Goal: Task Accomplishment & Management: Complete application form

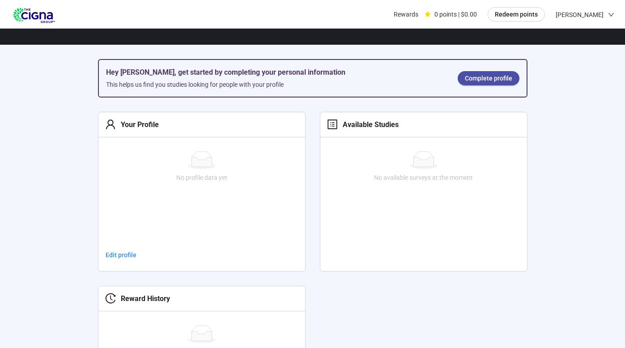
scroll to position [145, 0]
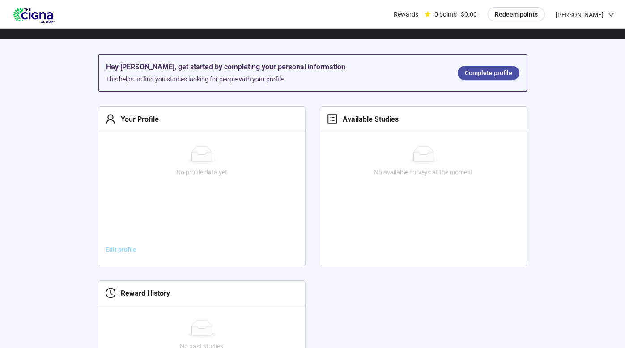
click at [112, 250] on span "Edit profile" at bounding box center [121, 250] width 31 height 10
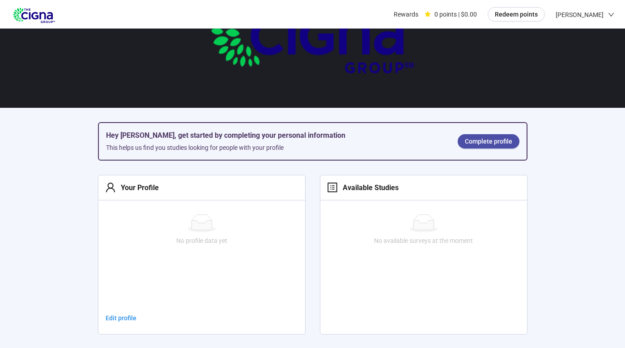
scroll to position [23, 0]
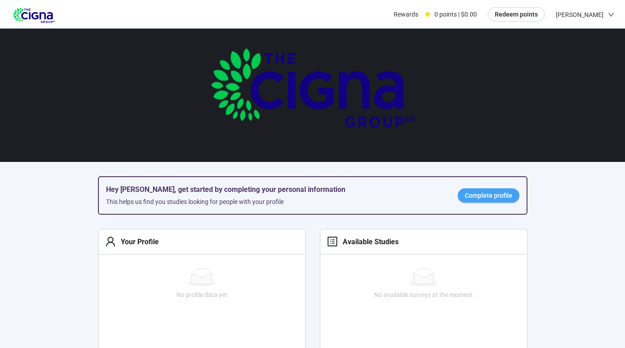
click at [497, 195] on span "Complete profile" at bounding box center [488, 196] width 47 height 10
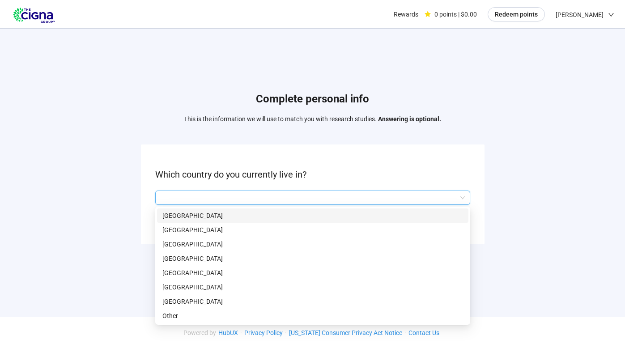
click at [171, 202] on input "search" at bounding box center [313, 197] width 304 height 13
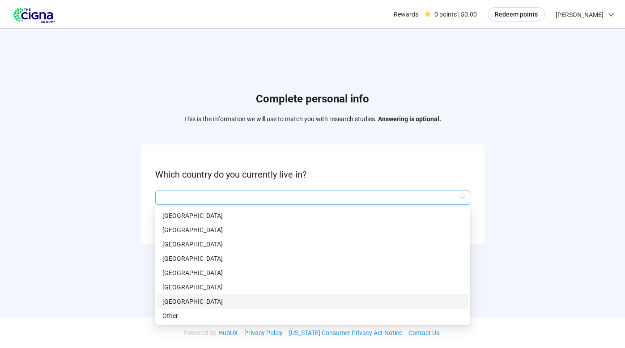
click at [173, 298] on p "[GEOGRAPHIC_DATA]" at bounding box center [312, 302] width 301 height 10
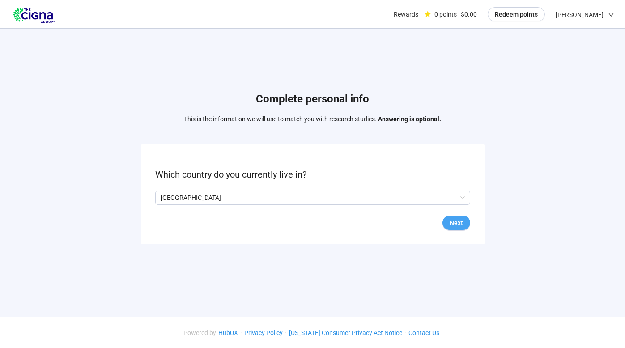
click at [446, 223] on button "Next" at bounding box center [457, 223] width 28 height 14
click at [189, 204] on input "search" at bounding box center [313, 197] width 304 height 13
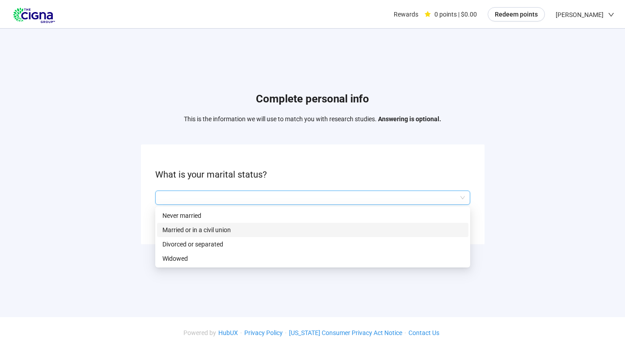
click at [188, 231] on p "Married or in a civil union" at bounding box center [312, 230] width 301 height 10
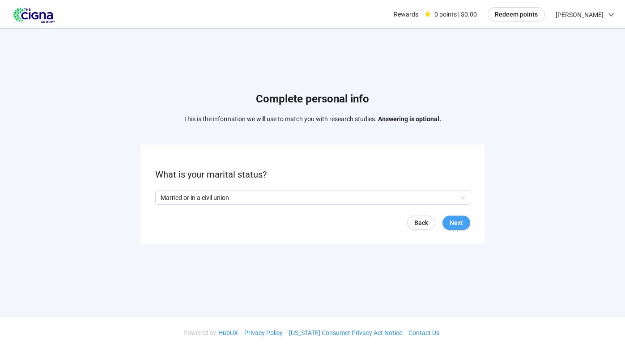
click at [444, 225] on button "Next" at bounding box center [457, 223] width 28 height 14
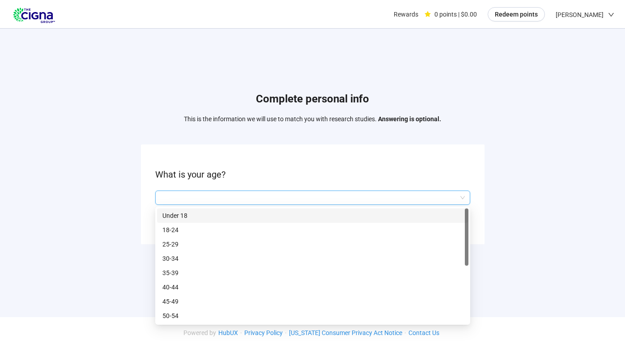
click at [284, 201] on input "search" at bounding box center [313, 197] width 304 height 13
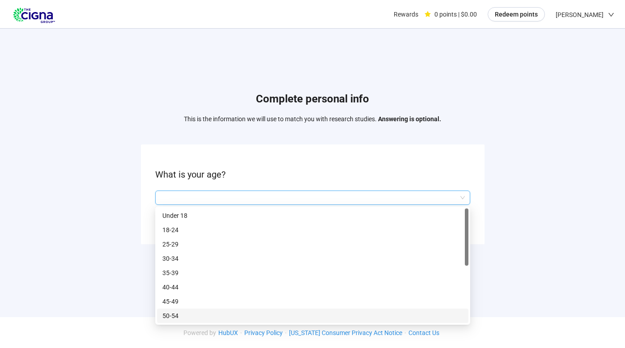
click at [264, 311] on p "50-54" at bounding box center [312, 316] width 301 height 10
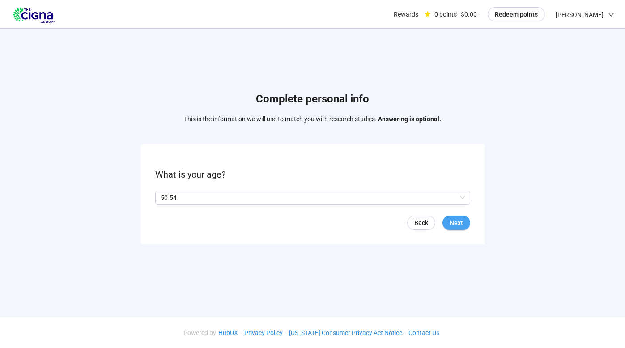
click at [457, 226] on span "Next" at bounding box center [456, 223] width 13 height 10
click at [459, 224] on span "Next" at bounding box center [456, 223] width 13 height 10
click at [243, 203] on input "search" at bounding box center [313, 197] width 304 height 13
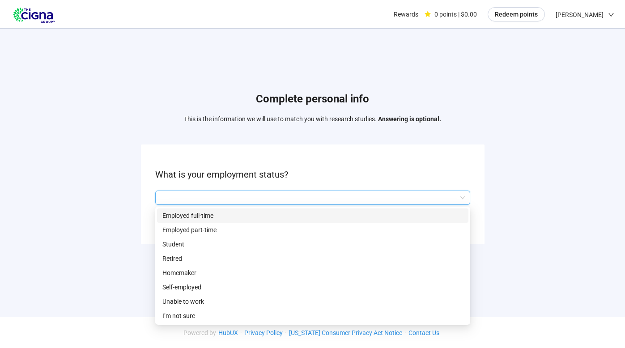
click at [239, 217] on p "Employed full-time" at bounding box center [312, 216] width 301 height 10
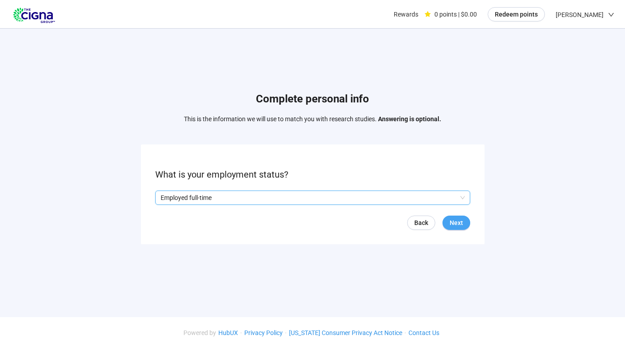
click at [463, 222] on button "Next" at bounding box center [457, 223] width 28 height 14
click at [205, 199] on input "search" at bounding box center [313, 197] width 304 height 13
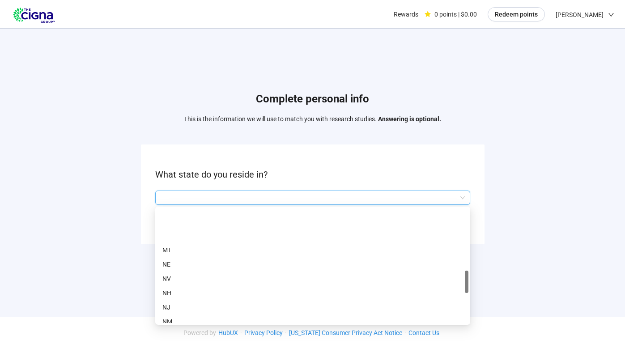
scroll to position [330, 0]
click at [191, 216] on p "MN" at bounding box center [312, 215] width 301 height 10
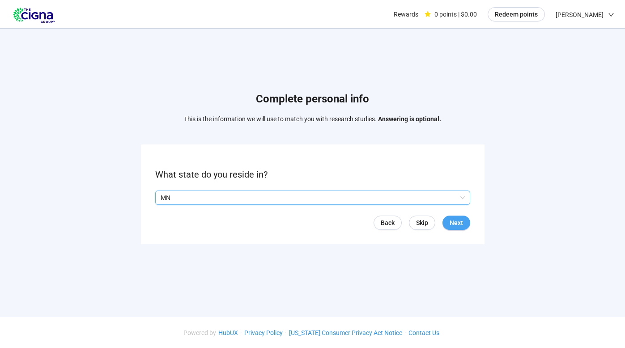
click at [459, 216] on button "Next" at bounding box center [457, 223] width 28 height 14
click at [230, 196] on input "search" at bounding box center [313, 197] width 304 height 13
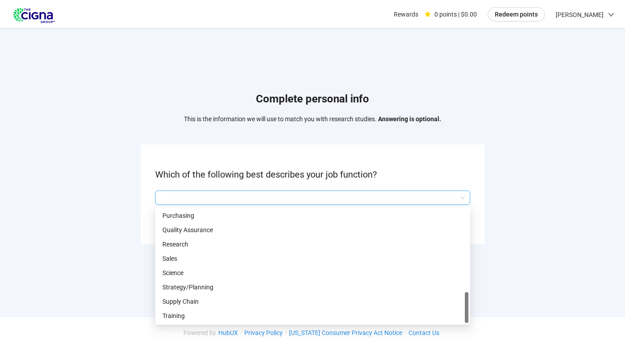
scroll to position [399, 0]
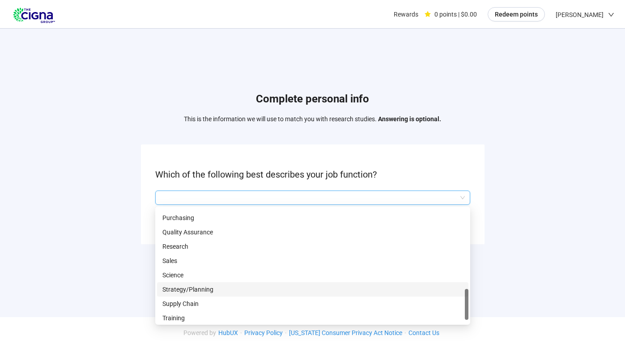
click at [218, 287] on p "Strategy/Planning" at bounding box center [312, 290] width 301 height 10
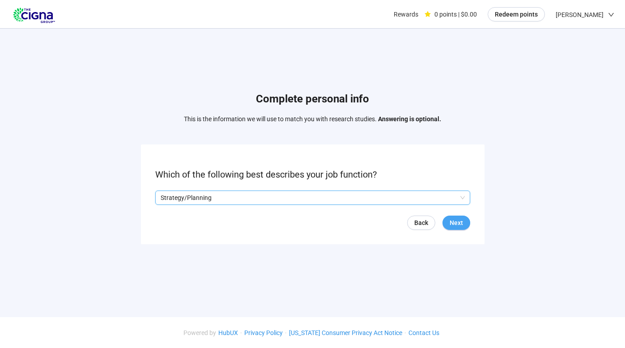
click at [457, 228] on button "Next" at bounding box center [457, 223] width 28 height 14
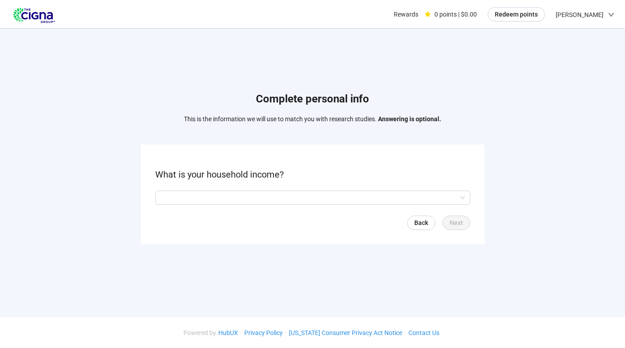
click at [320, 189] on form "What is your household income? Back Next" at bounding box center [313, 195] width 344 height 100
click at [315, 196] on input "search" at bounding box center [313, 197] width 304 height 13
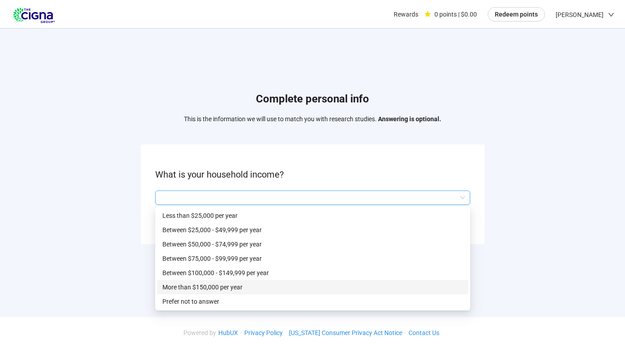
click at [258, 290] on p "More than $150,000 per year" at bounding box center [312, 287] width 301 height 10
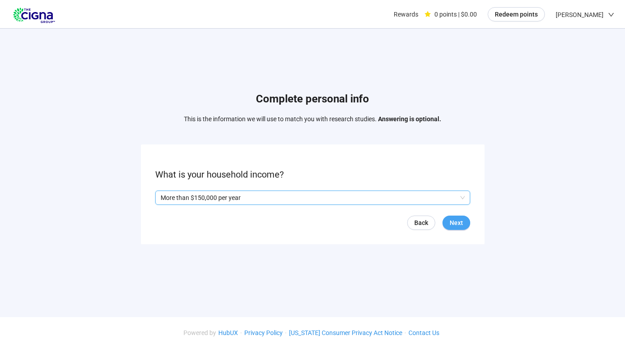
click at [455, 224] on span "Next" at bounding box center [456, 223] width 13 height 10
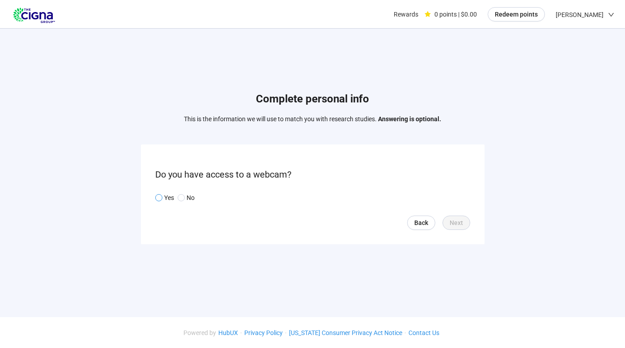
click at [169, 200] on p "Yes" at bounding box center [169, 198] width 10 height 10
click at [460, 227] on span "Next" at bounding box center [456, 223] width 13 height 10
click at [230, 198] on input "search" at bounding box center [313, 197] width 304 height 13
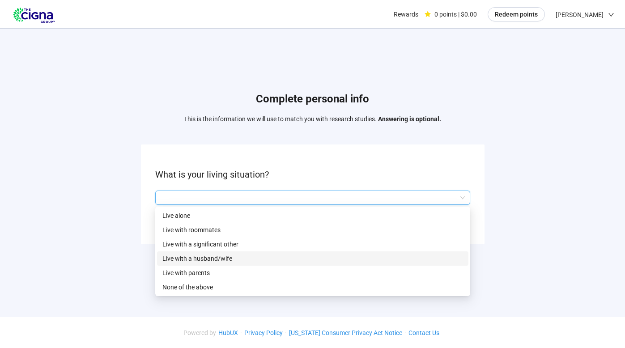
click at [218, 262] on p "Live with a husband/wife" at bounding box center [312, 259] width 301 height 10
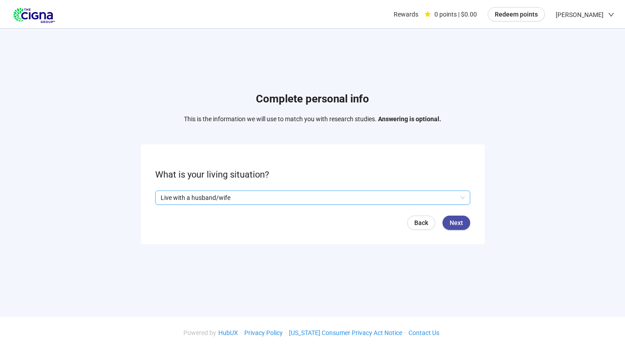
click at [436, 202] on p "Live with a husband/wife" at bounding box center [309, 197] width 296 height 13
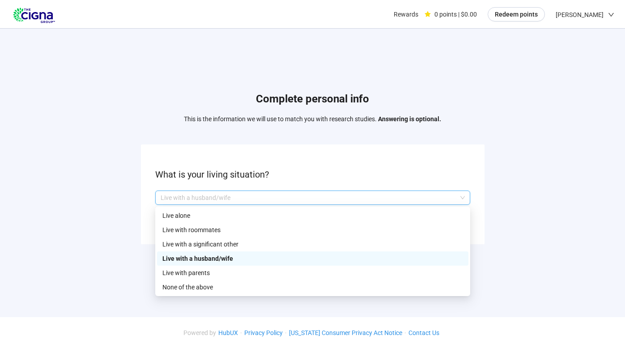
click at [401, 256] on p "Live with a husband/wife" at bounding box center [312, 259] width 301 height 10
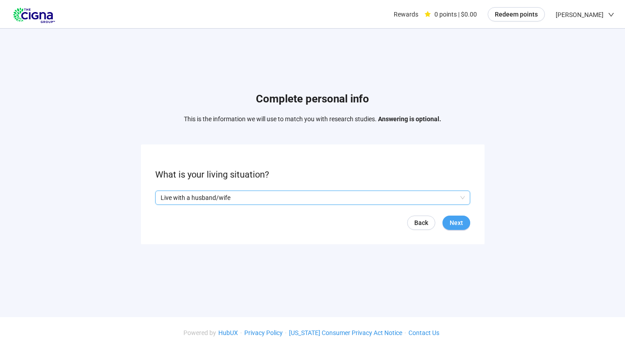
click at [461, 224] on span "Next" at bounding box center [456, 223] width 13 height 10
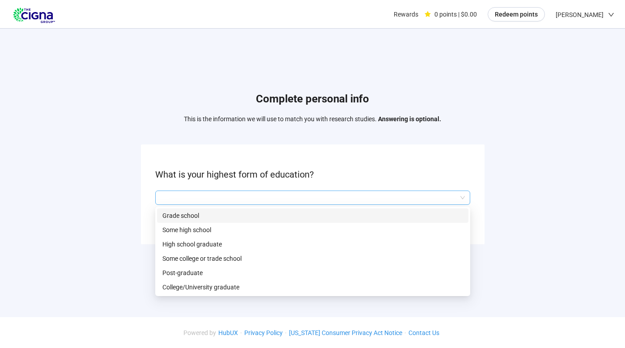
click at [310, 191] on div at bounding box center [312, 198] width 315 height 14
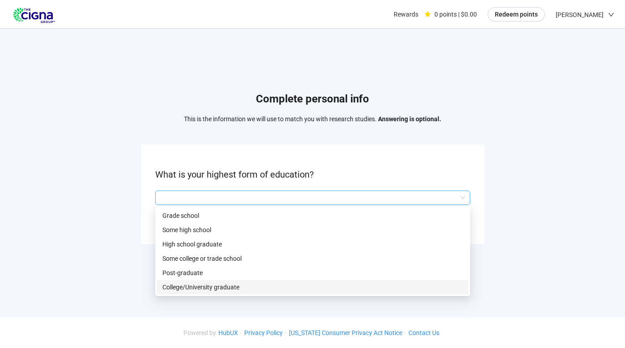
click at [290, 289] on p "College/University graduate" at bounding box center [312, 287] width 301 height 10
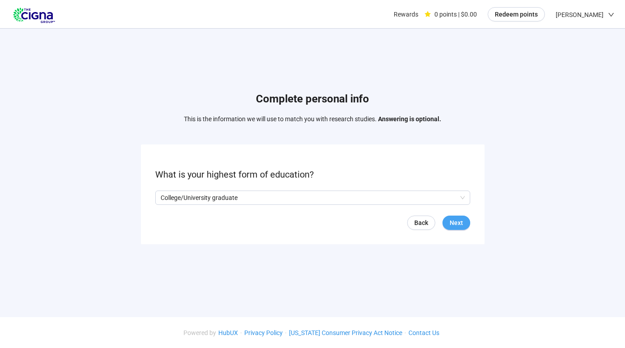
click at [455, 227] on span "Next" at bounding box center [456, 223] width 13 height 10
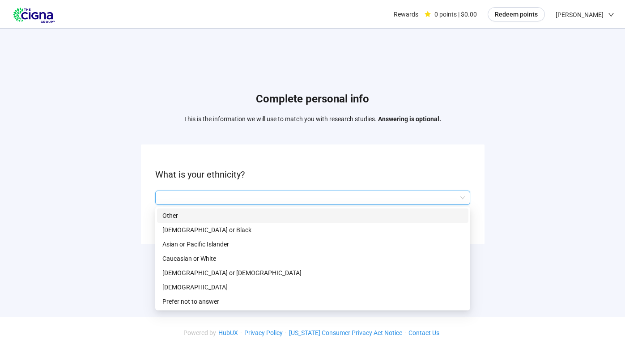
click at [278, 195] on input "search" at bounding box center [313, 197] width 304 height 13
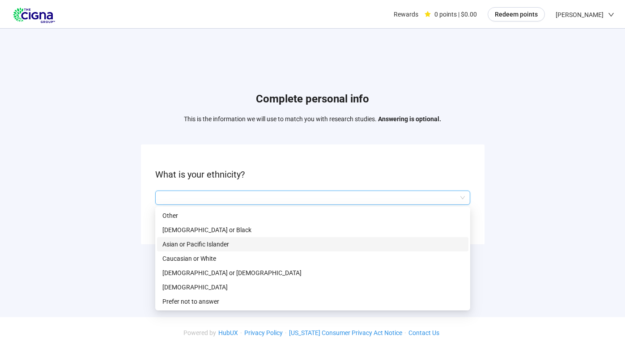
click at [261, 243] on p "Asian or Pacific Islander" at bounding box center [312, 244] width 301 height 10
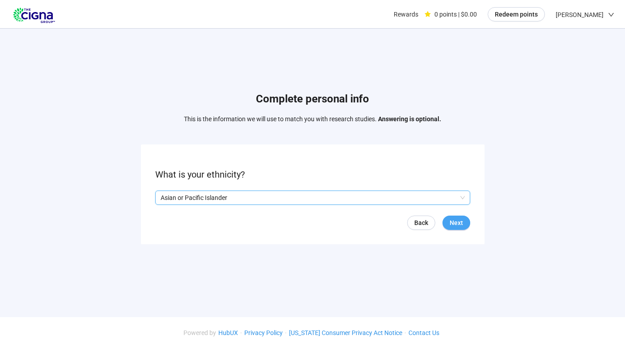
click at [453, 226] on span "Next" at bounding box center [456, 223] width 13 height 10
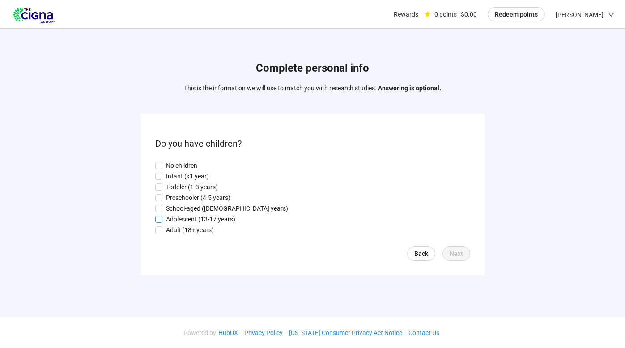
click at [187, 222] on p "Adolescent (13-17 years)" at bounding box center [200, 219] width 69 height 10
click at [187, 210] on p "School-aged ([DEMOGRAPHIC_DATA] years)" at bounding box center [227, 209] width 122 height 10
click at [450, 256] on span "Next" at bounding box center [456, 254] width 13 height 10
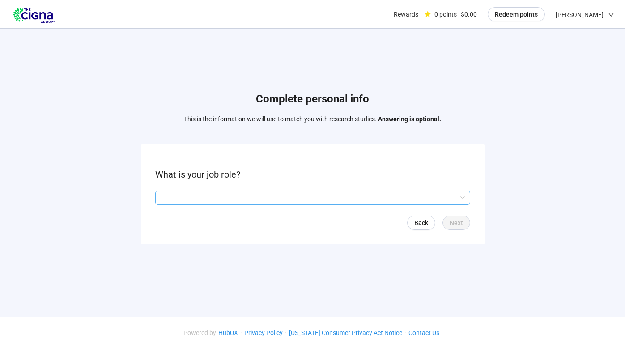
click at [288, 191] on div at bounding box center [312, 198] width 315 height 14
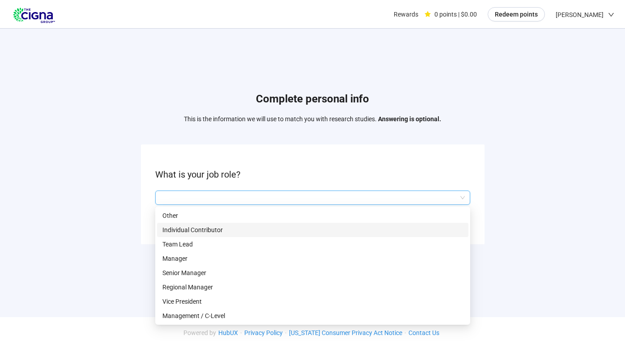
click at [267, 228] on p "Individual Contributor" at bounding box center [312, 230] width 301 height 10
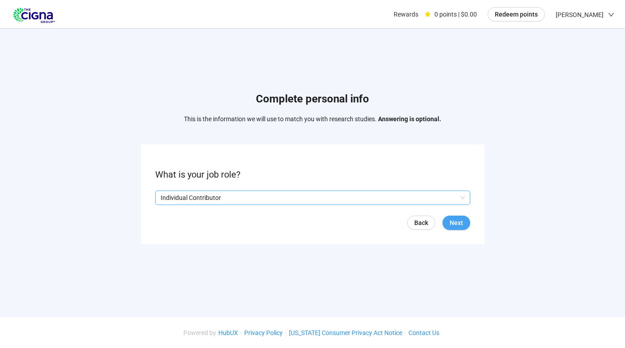
click at [455, 225] on span "Next" at bounding box center [456, 223] width 13 height 10
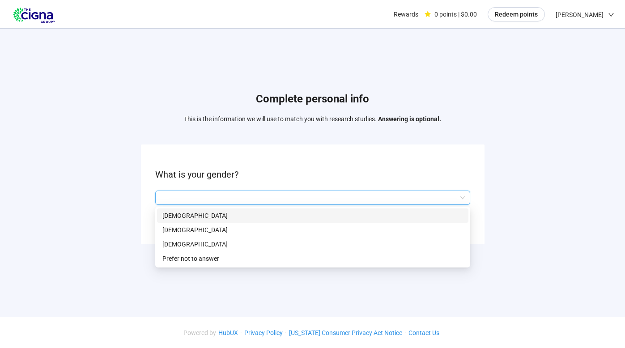
click at [293, 196] on input "search" at bounding box center [313, 197] width 304 height 13
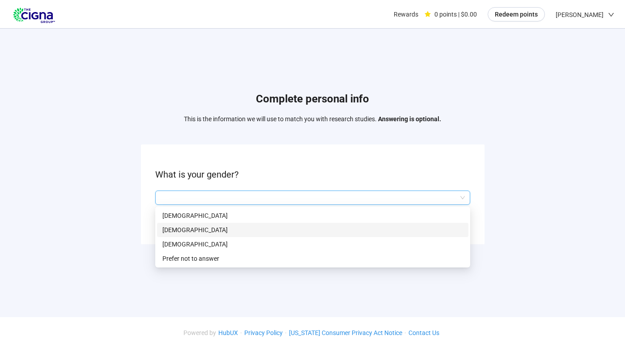
click at [287, 225] on p "[DEMOGRAPHIC_DATA]" at bounding box center [312, 230] width 301 height 10
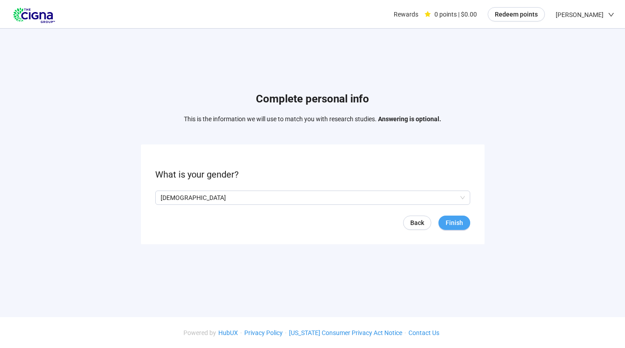
click at [445, 228] on button "Finish" at bounding box center [455, 223] width 32 height 14
